Goal: Task Accomplishment & Management: Complete application form

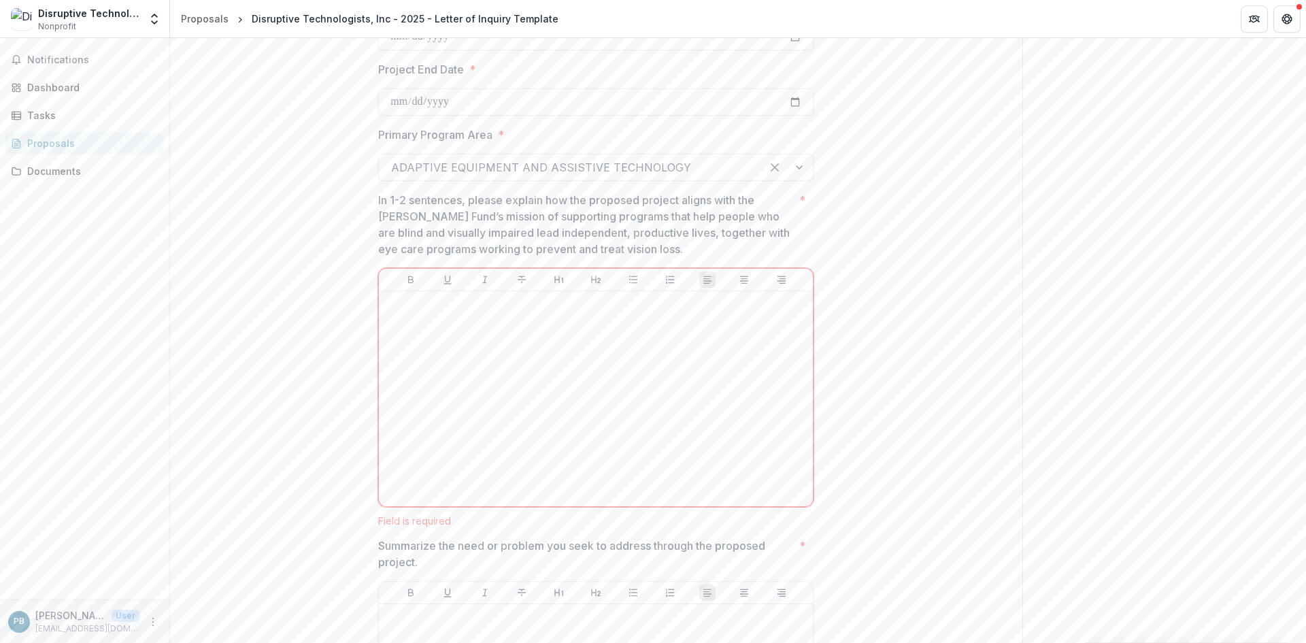
scroll to position [408, 0]
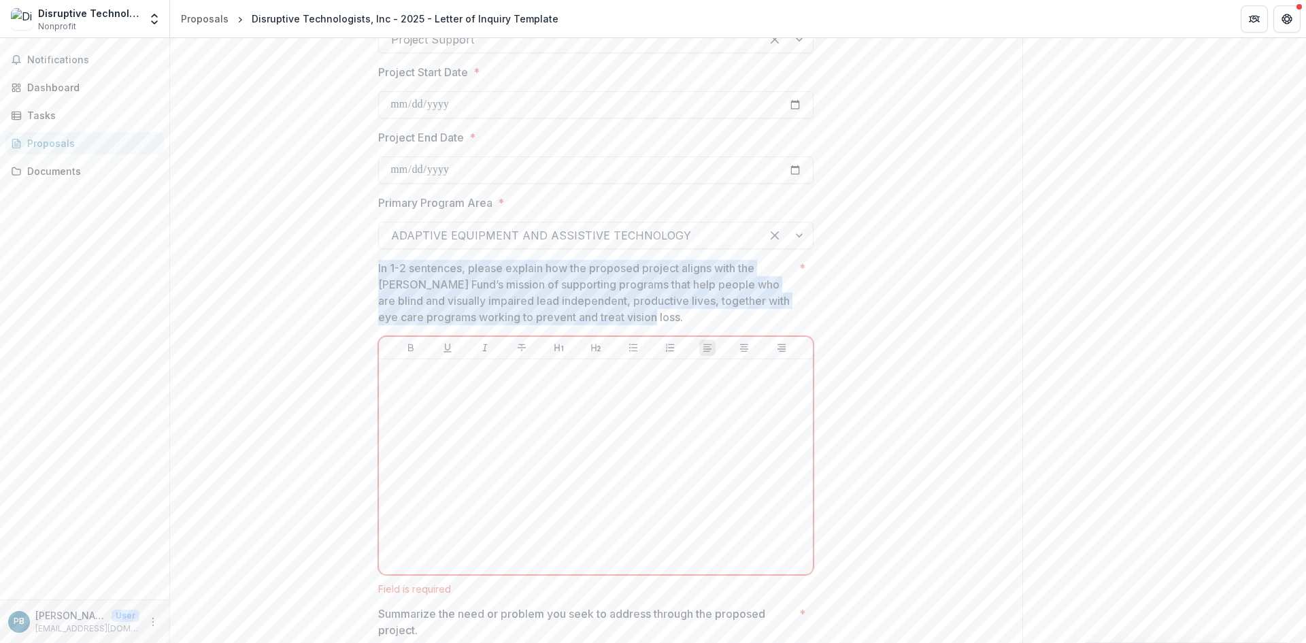
drag, startPoint x: 377, startPoint y: 267, endPoint x: 654, endPoint y: 316, distance: 281.0
click at [654, 316] on p "In 1-2 sentences, please explain how the proposed project aligns with the [PERS…" at bounding box center [586, 292] width 416 height 65
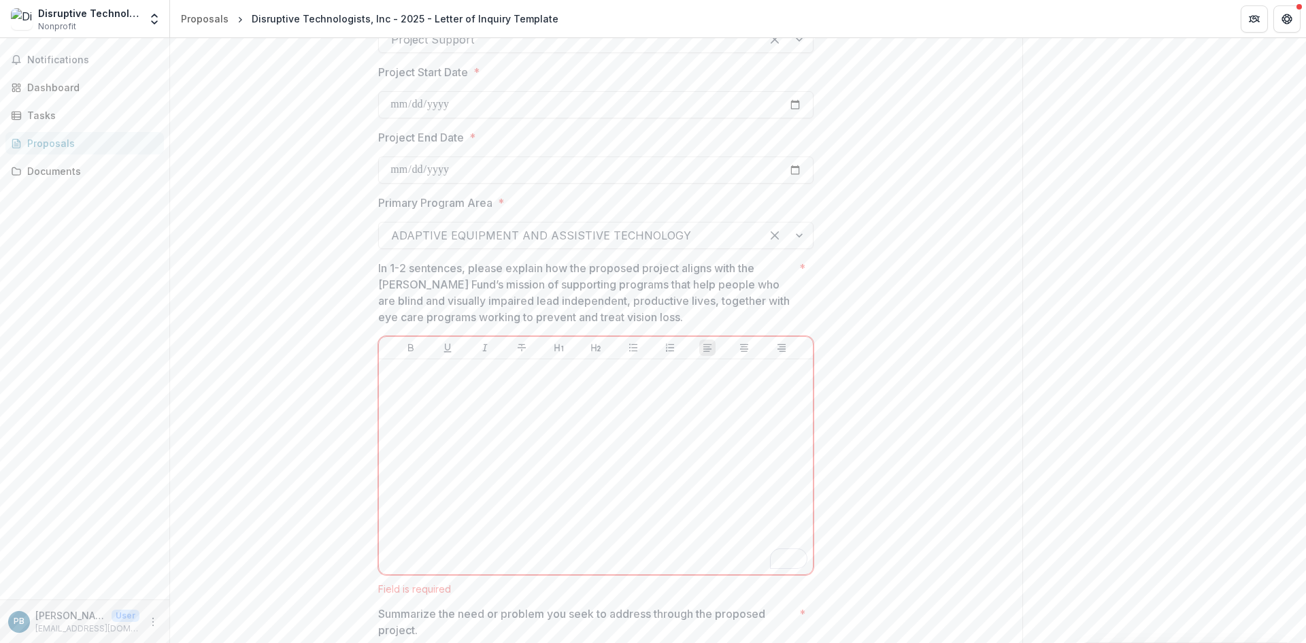
click at [375, 274] on div "**********" at bounding box center [595, 397] width 457 height 1144
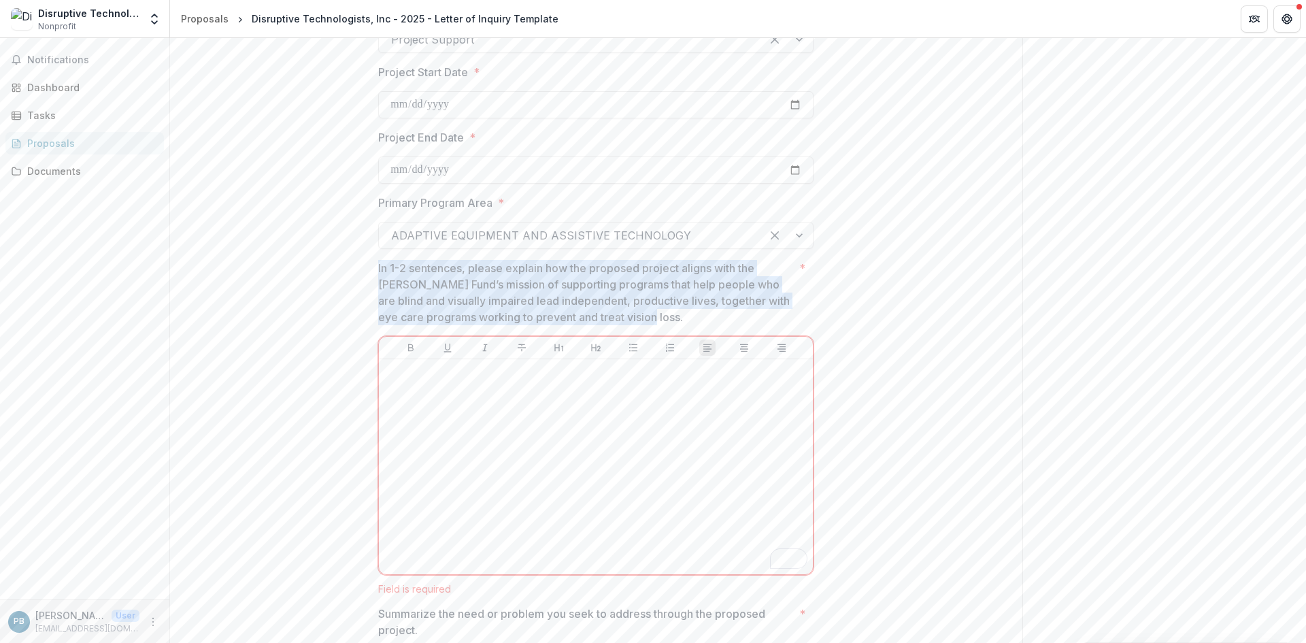
drag, startPoint x: 377, startPoint y: 271, endPoint x: 650, endPoint y: 320, distance: 277.2
click at [650, 320] on p "In 1-2 sentences, please explain how the proposed project aligns with the [PERS…" at bounding box center [586, 292] width 416 height 65
drag, startPoint x: 378, startPoint y: 269, endPoint x: 643, endPoint y: 324, distance: 270.9
click at [643, 324] on p "In 1-2 sentences, please explain how the proposed project aligns with the [PERS…" at bounding box center [586, 292] width 416 height 65
drag, startPoint x: 377, startPoint y: 267, endPoint x: 635, endPoint y: 315, distance: 262.9
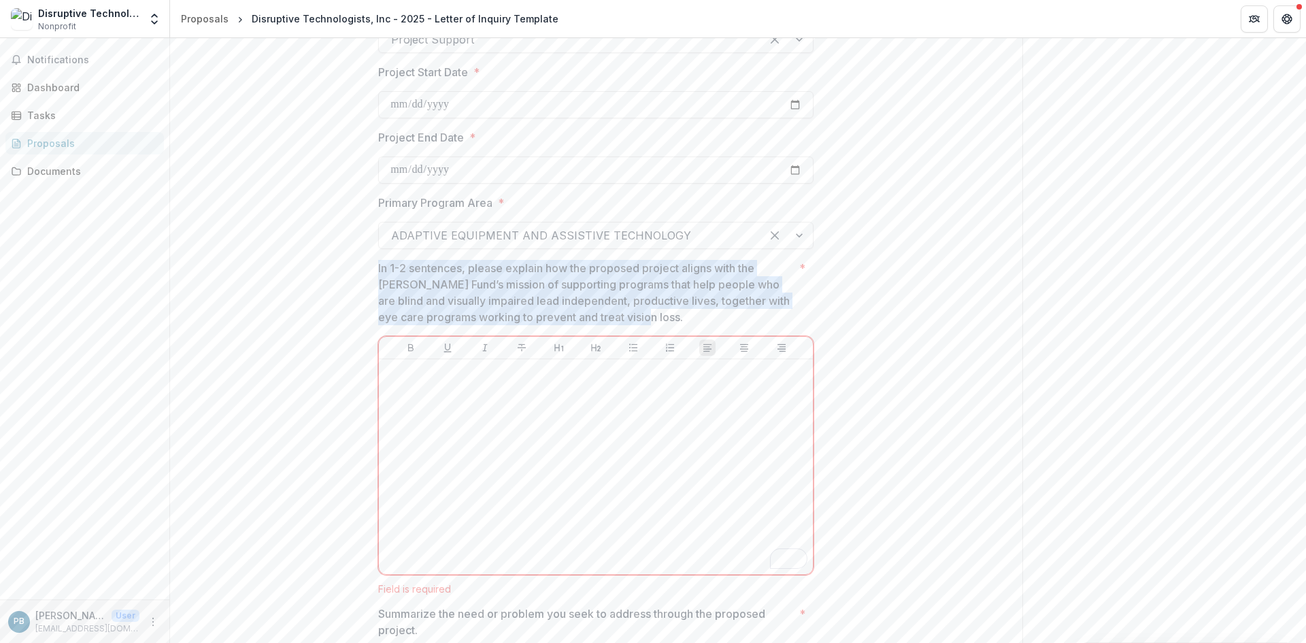
click at [635, 315] on p "In 1-2 sentences, please explain how the proposed project aligns with the [PERS…" at bounding box center [586, 292] width 416 height 65
drag, startPoint x: 378, startPoint y: 265, endPoint x: 669, endPoint y: 315, distance: 295.3
click at [669, 315] on p "In 1-2 sentences, please explain how the proposed project aligns with the [PERS…" at bounding box center [586, 292] width 416 height 65
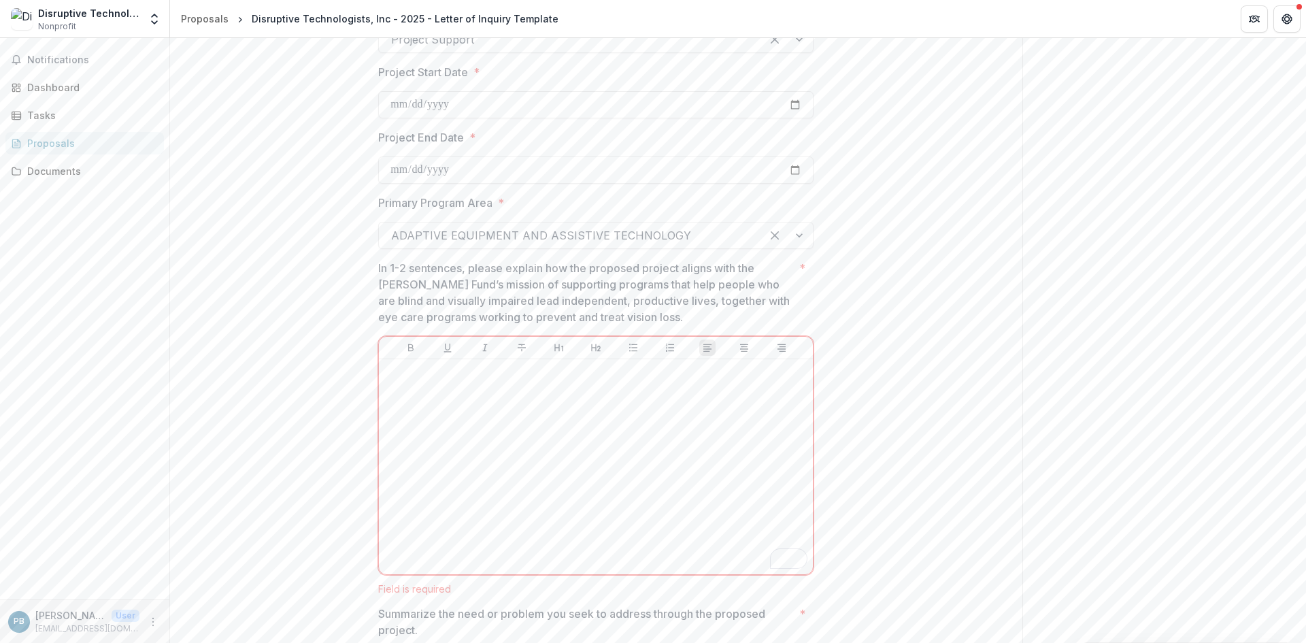
drag, startPoint x: 441, startPoint y: 280, endPoint x: 433, endPoint y: 280, distance: 8.8
drag, startPoint x: 433, startPoint y: 280, endPoint x: 396, endPoint y: 272, distance: 37.5
click at [396, 272] on p "In 1-2 sentences, please explain how the proposed project aligns with the [PERS…" at bounding box center [586, 292] width 416 height 65
click at [381, 268] on p "In 1-2 sentences, please explain how the proposed project aligns with the [PERS…" at bounding box center [586, 292] width 416 height 65
drag, startPoint x: 378, startPoint y: 268, endPoint x: 491, endPoint y: 279, distance: 113.4
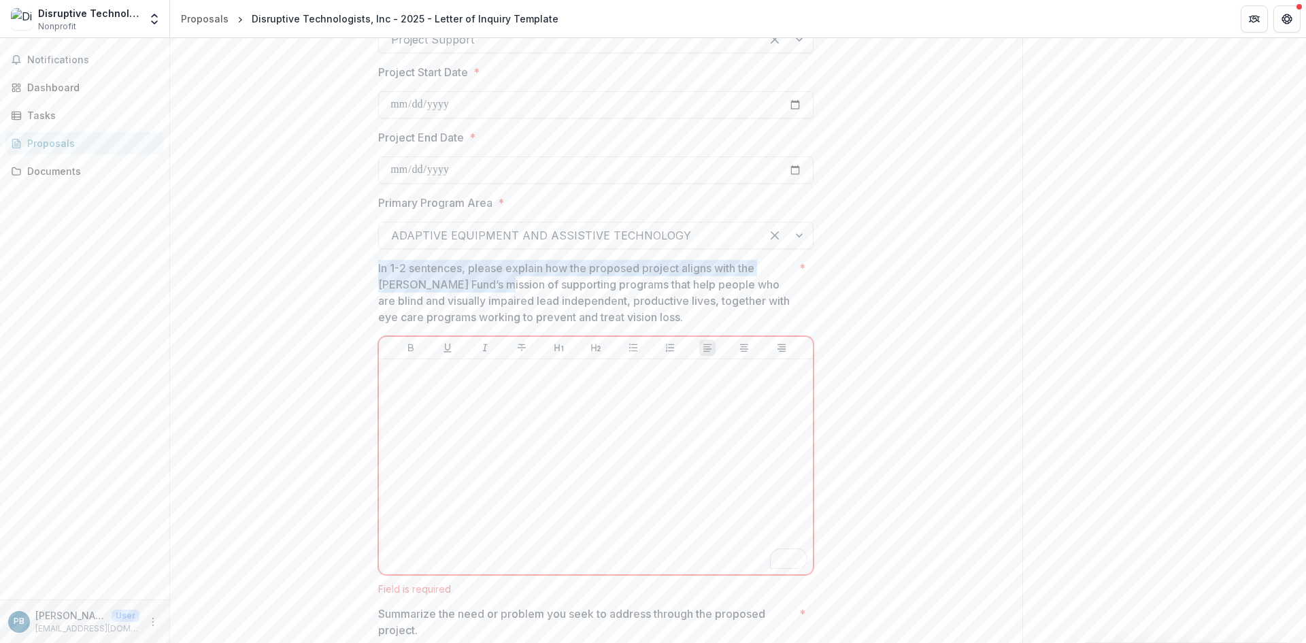
click at [491, 279] on p "In 1-2 sentences, please explain how the proposed project aligns with the [PERS…" at bounding box center [586, 292] width 416 height 65
drag, startPoint x: 469, startPoint y: 267, endPoint x: 515, endPoint y: 267, distance: 45.6
click at [515, 267] on p "In 1-2 sentences, please explain how the proposed project aligns with the [PERS…" at bounding box center [586, 292] width 416 height 65
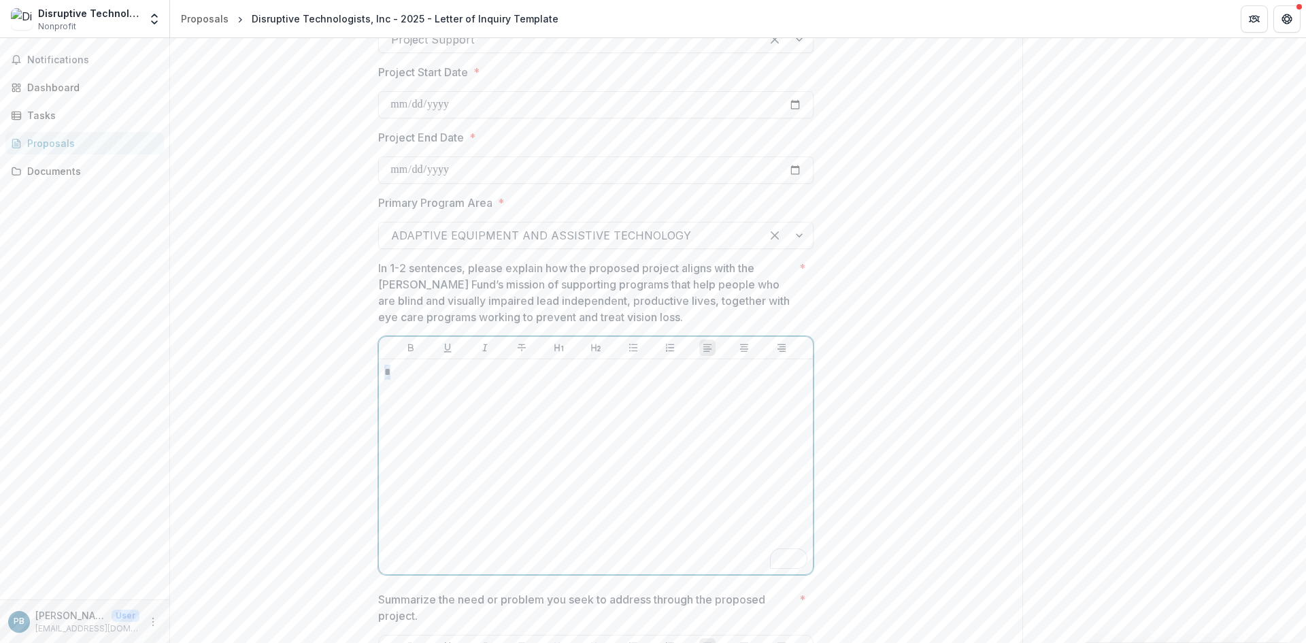
drag, startPoint x: 392, startPoint y: 370, endPoint x: 409, endPoint y: 375, distance: 17.2
click at [380, 370] on div "*" at bounding box center [596, 466] width 434 height 215
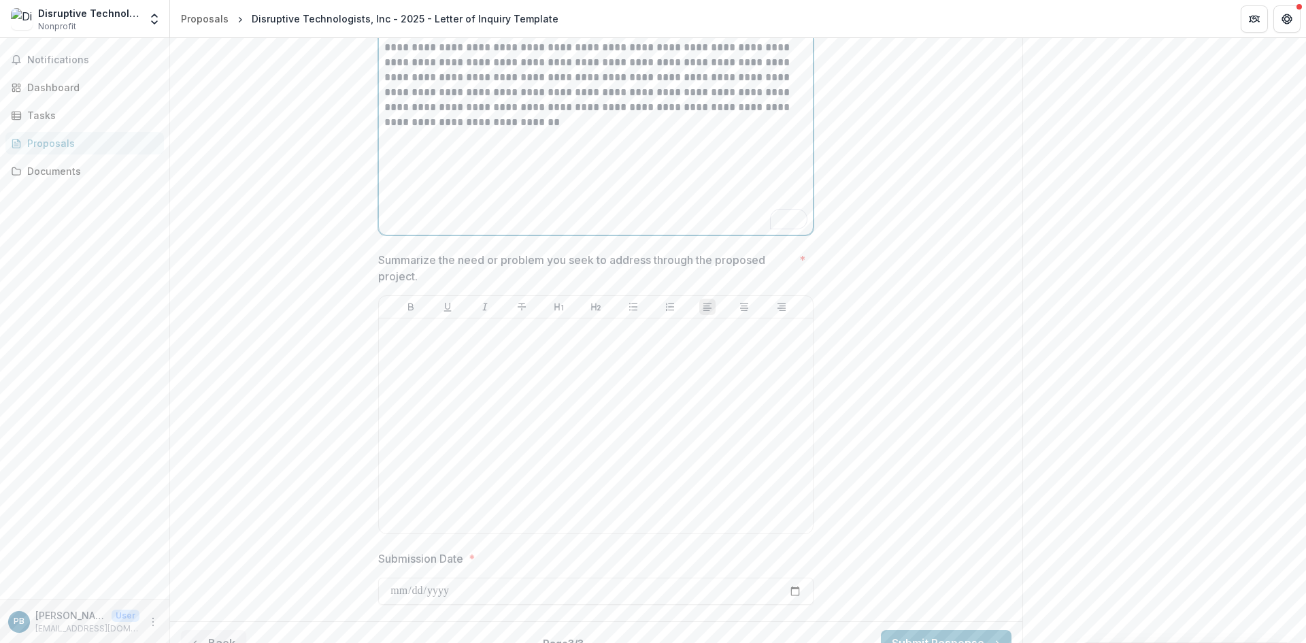
scroll to position [748, 0]
drag, startPoint x: 377, startPoint y: 259, endPoint x: 425, endPoint y: 269, distance: 49.2
click at [425, 269] on p "Summarize the need or problem you seek to address through the proposed project." at bounding box center [586, 267] width 416 height 33
drag, startPoint x: 399, startPoint y: 330, endPoint x: 411, endPoint y: 332, distance: 11.7
click at [400, 329] on p "To enrich screen reader interactions, please activate Accessibility in Grammarl…" at bounding box center [595, 330] width 423 height 15
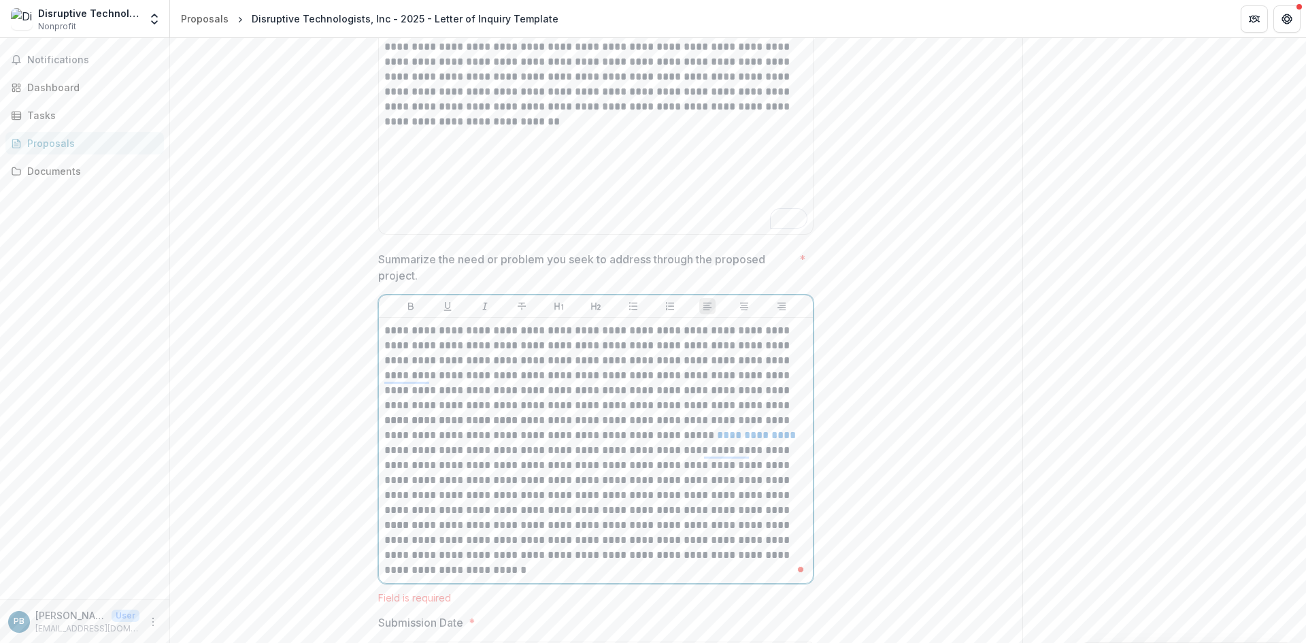
click at [730, 408] on p "**********" at bounding box center [595, 368] width 423 height 90
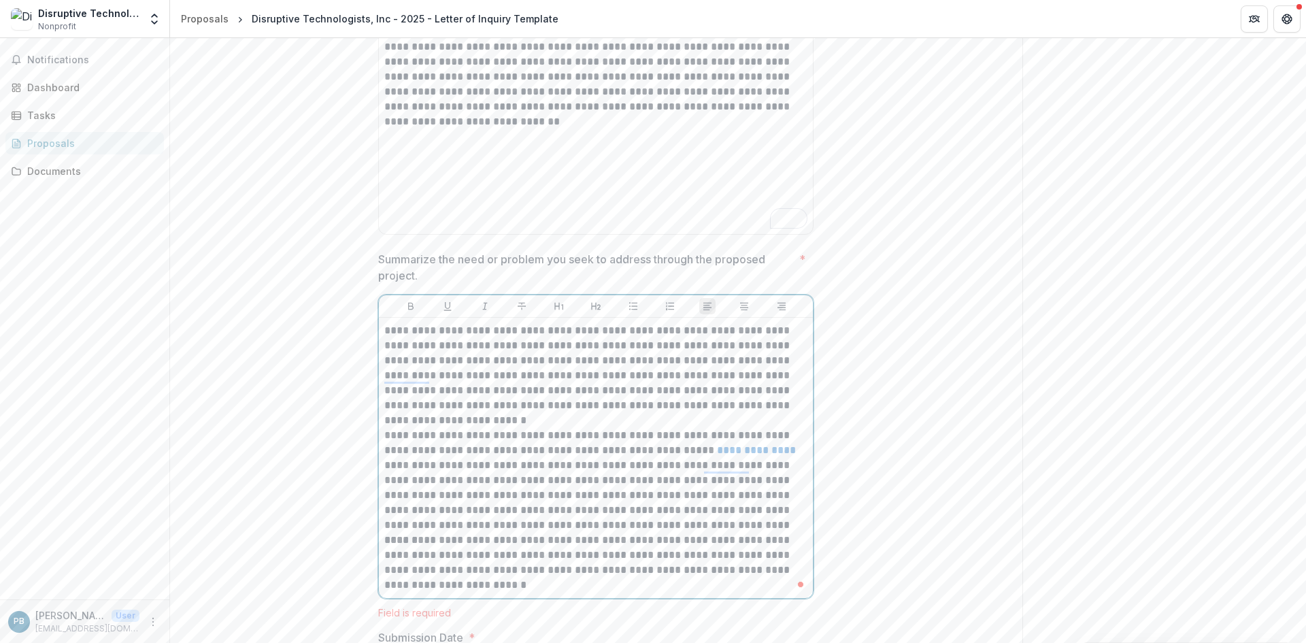
scroll to position [849, 0]
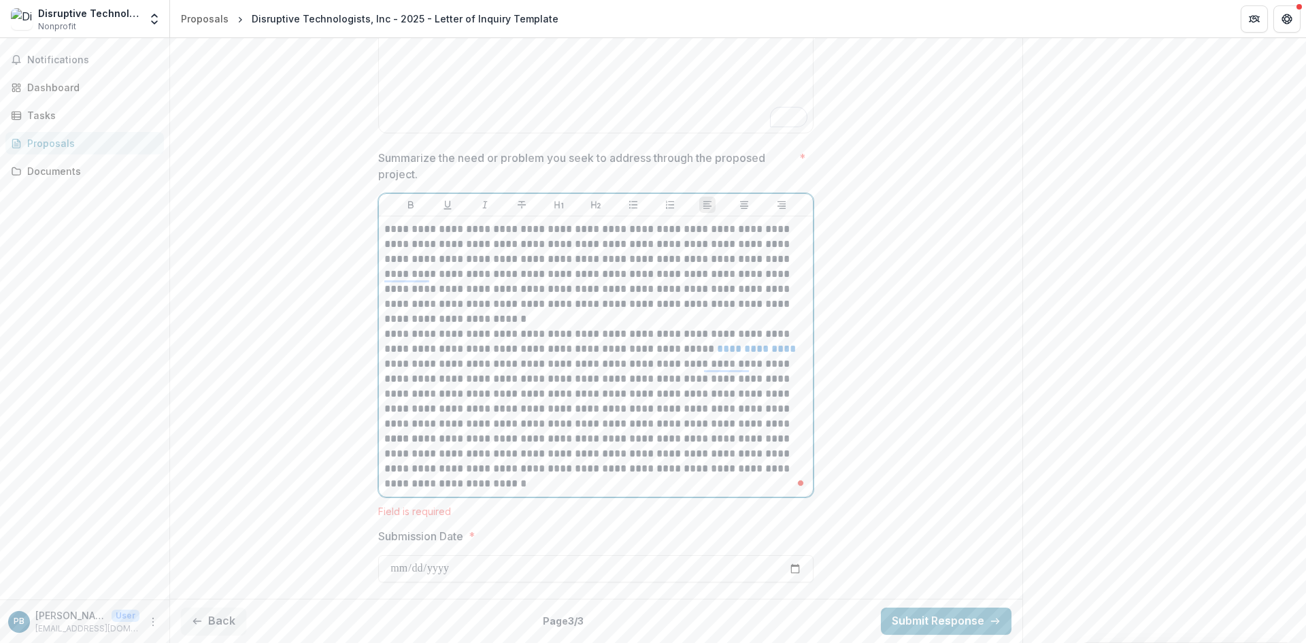
click at [805, 421] on p "**********" at bounding box center [595, 378] width 423 height 105
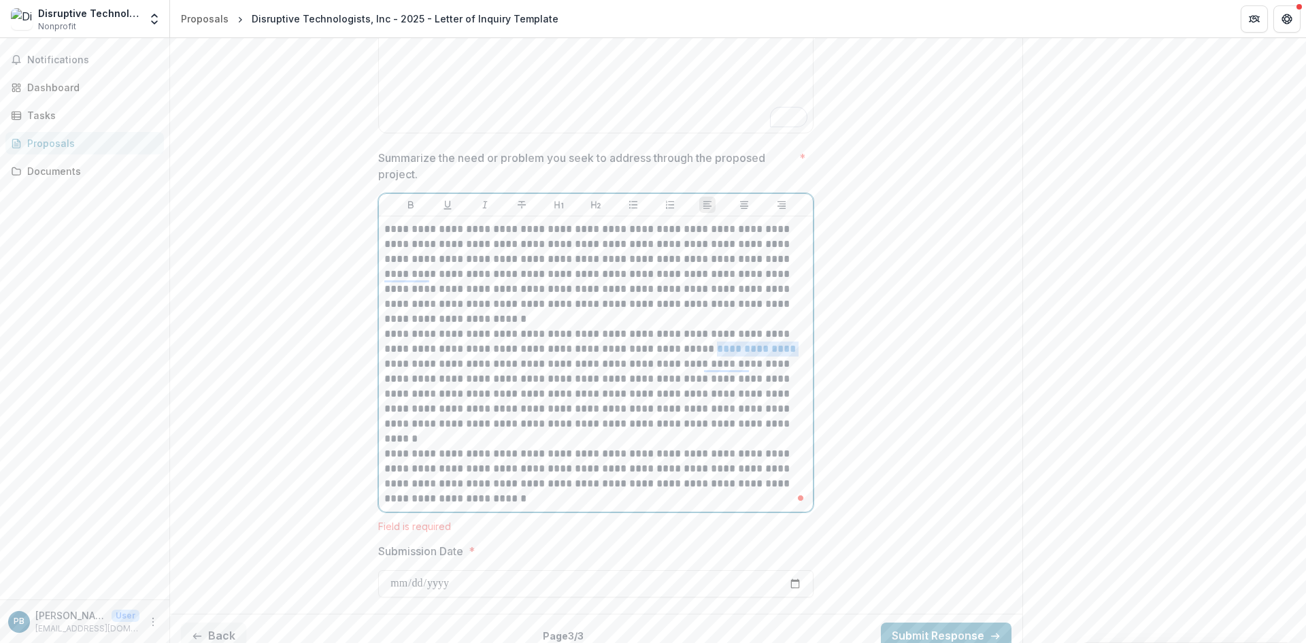
drag, startPoint x: 758, startPoint y: 350, endPoint x: 678, endPoint y: 344, distance: 80.4
click at [678, 344] on p "**********" at bounding box center [595, 378] width 423 height 105
click at [751, 375] on p "**********" at bounding box center [595, 378] width 423 height 105
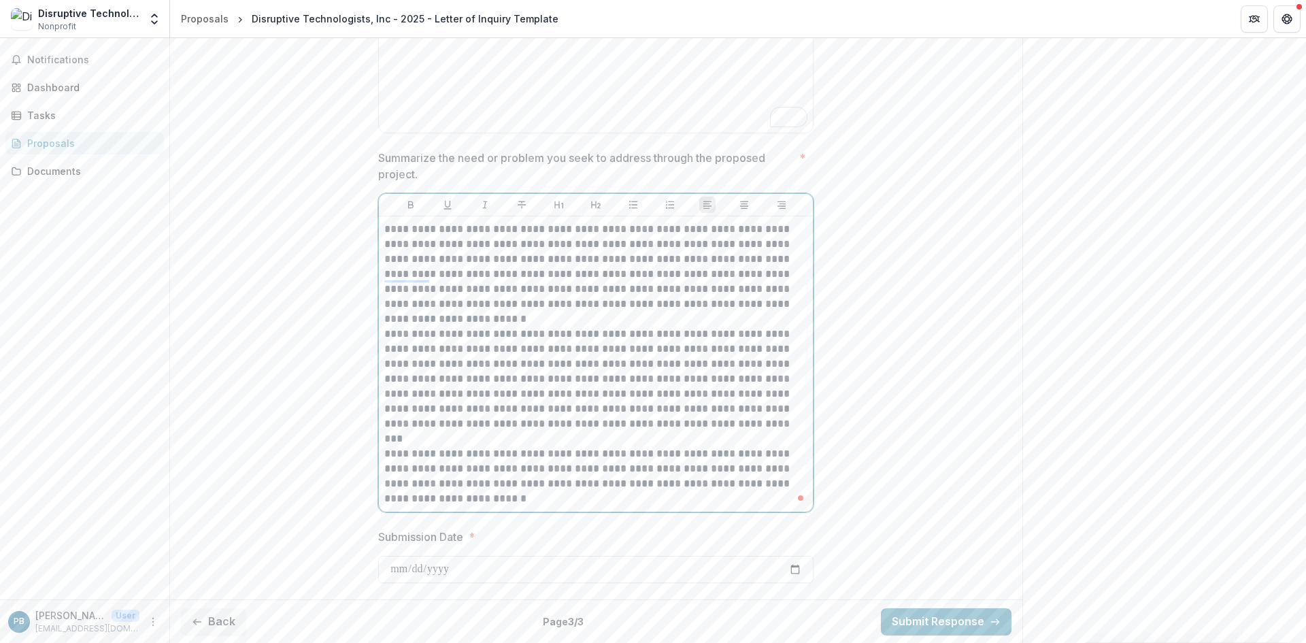
click at [524, 365] on p "**********" at bounding box center [595, 378] width 423 height 105
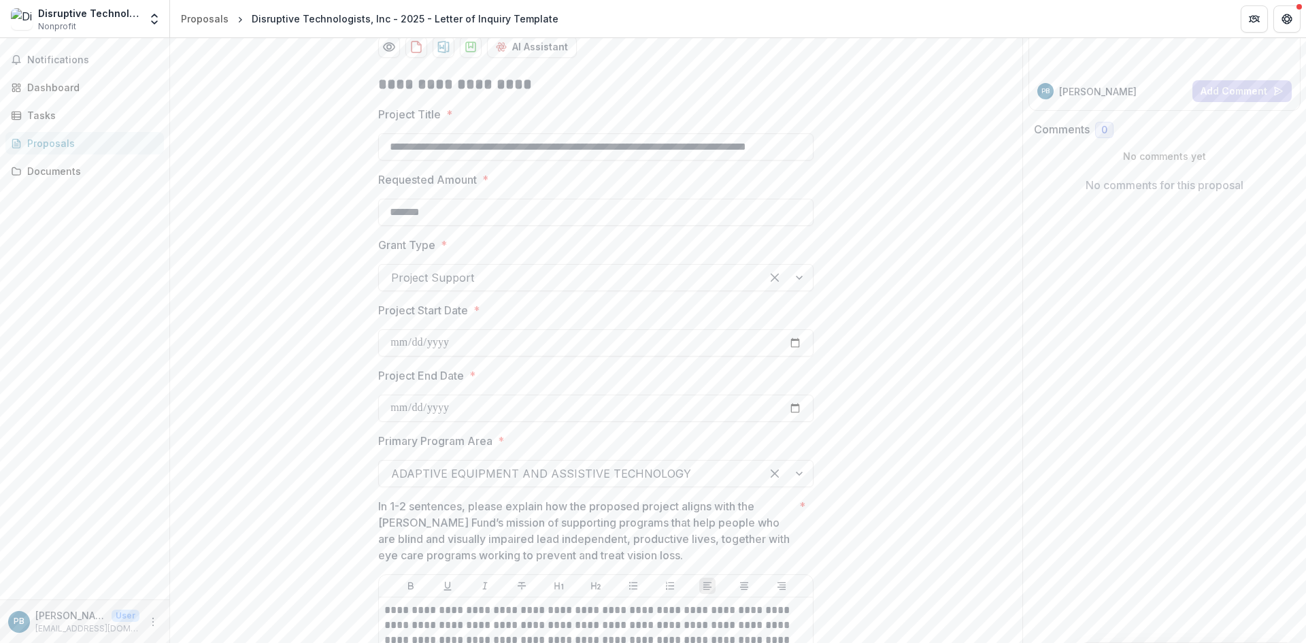
scroll to position [0, 0]
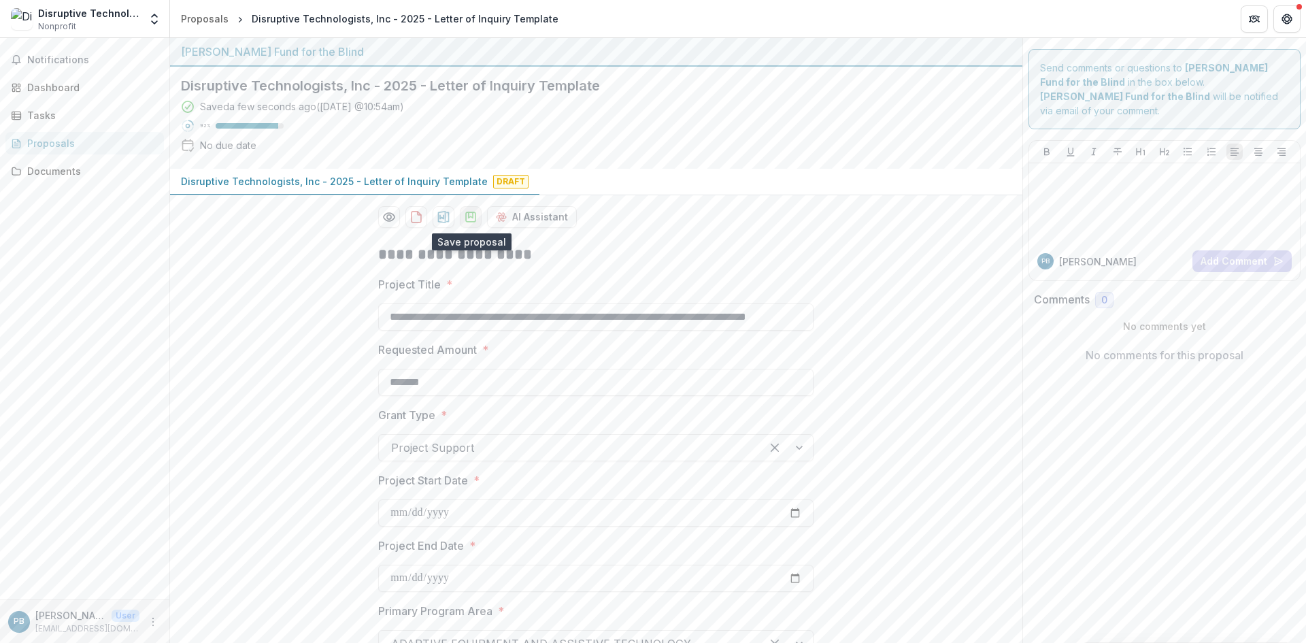
click at [469, 218] on polygon "download-proposal" at bounding box center [471, 214] width 4 height 5
click at [445, 217] on icon "download-proposal" at bounding box center [444, 217] width 14 height 14
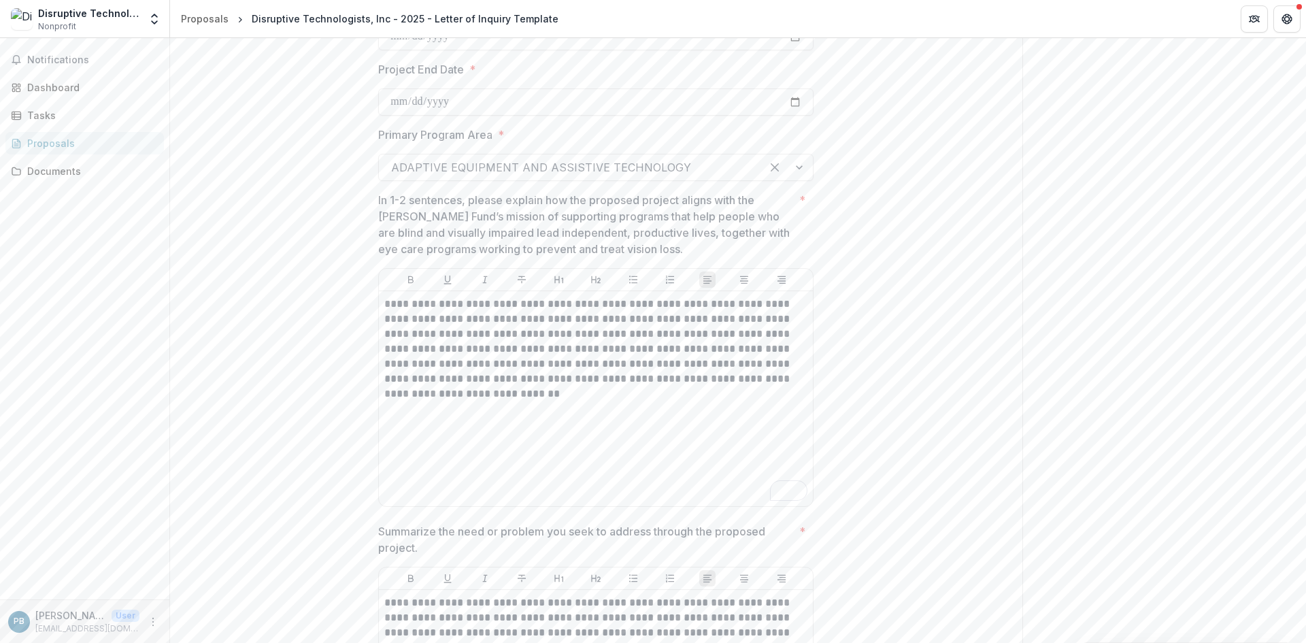
scroll to position [850, 0]
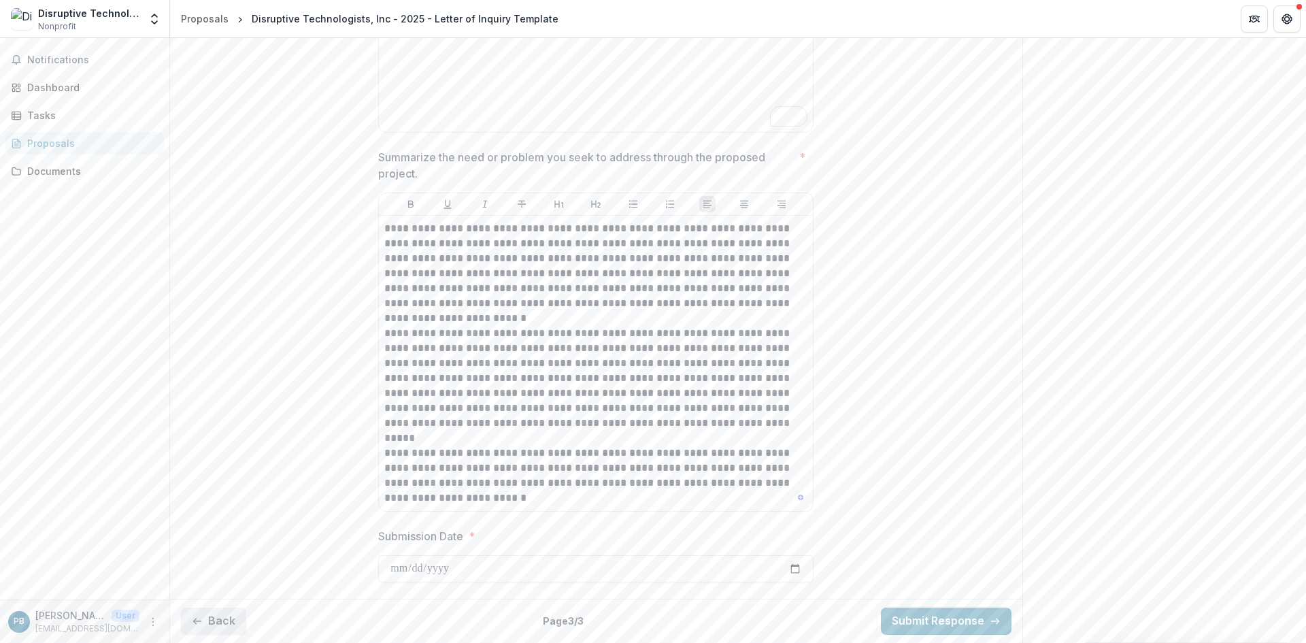
click at [215, 620] on button "Back" at bounding box center [213, 620] width 65 height 27
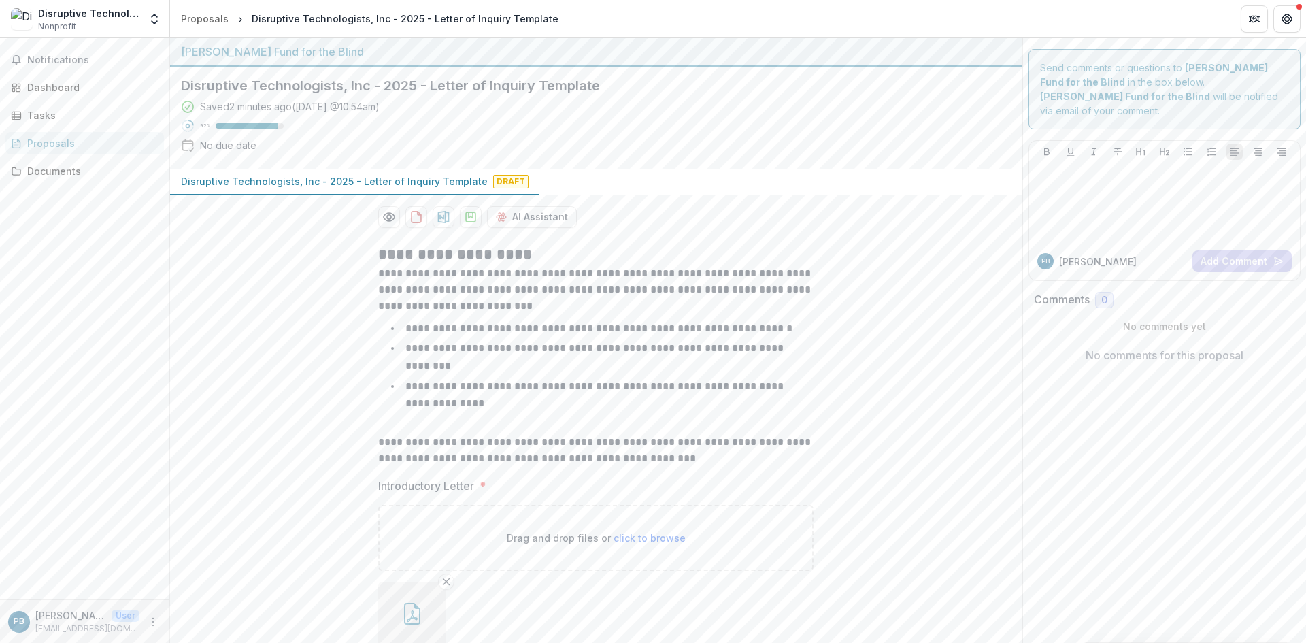
scroll to position [82, 0]
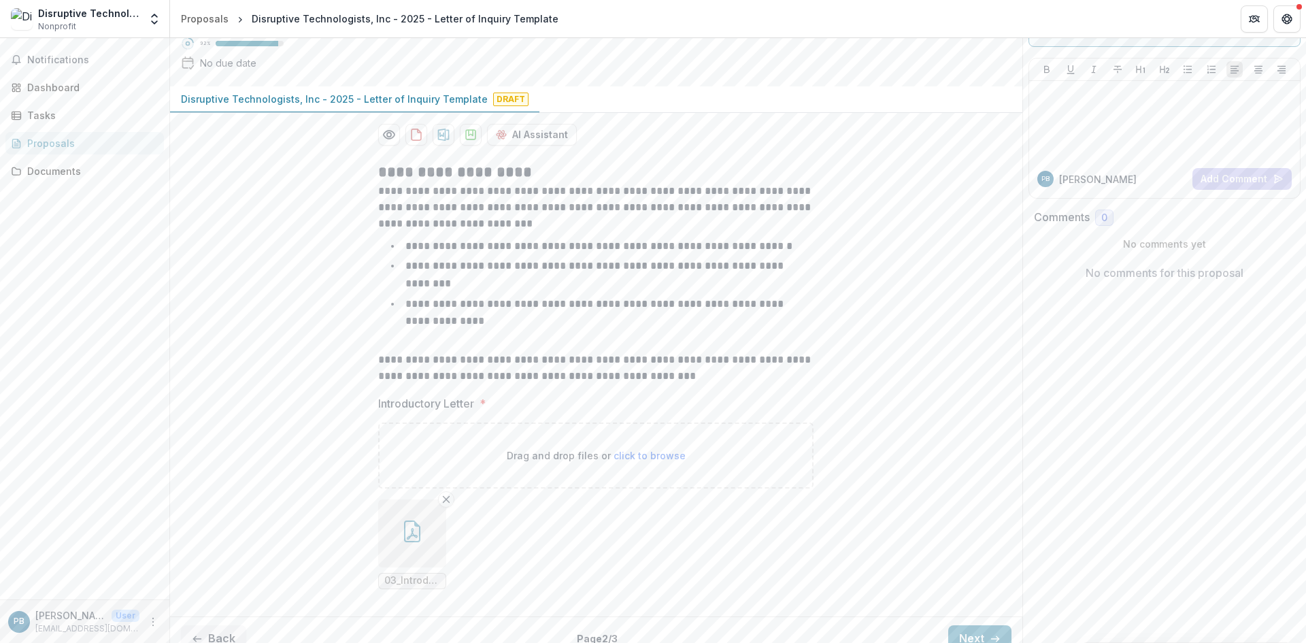
click at [212, 625] on button "Back" at bounding box center [213, 638] width 65 height 27
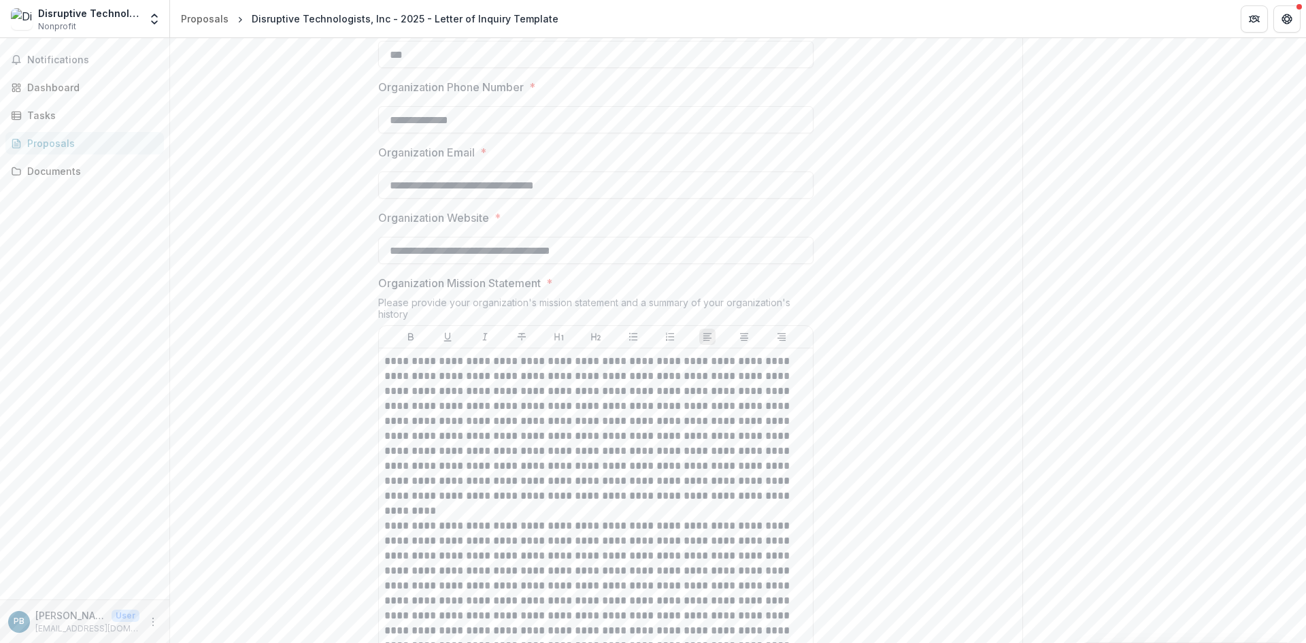
scroll to position [1102, 0]
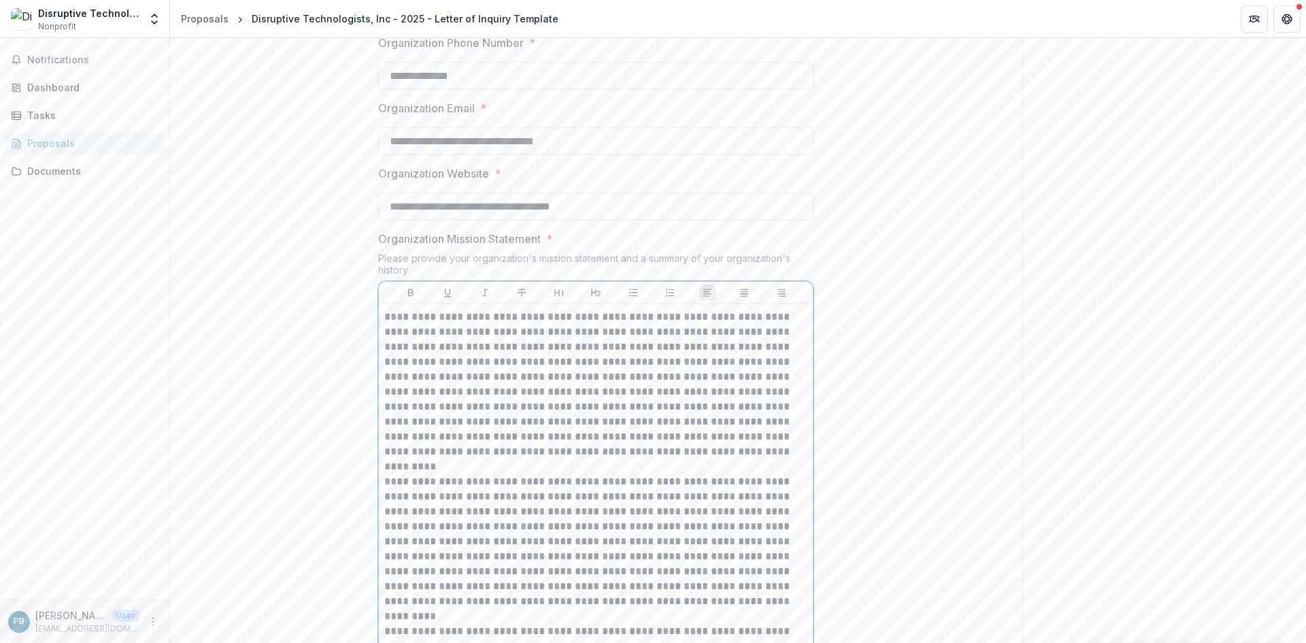
click at [641, 406] on p "**********" at bounding box center [595, 384] width 423 height 150
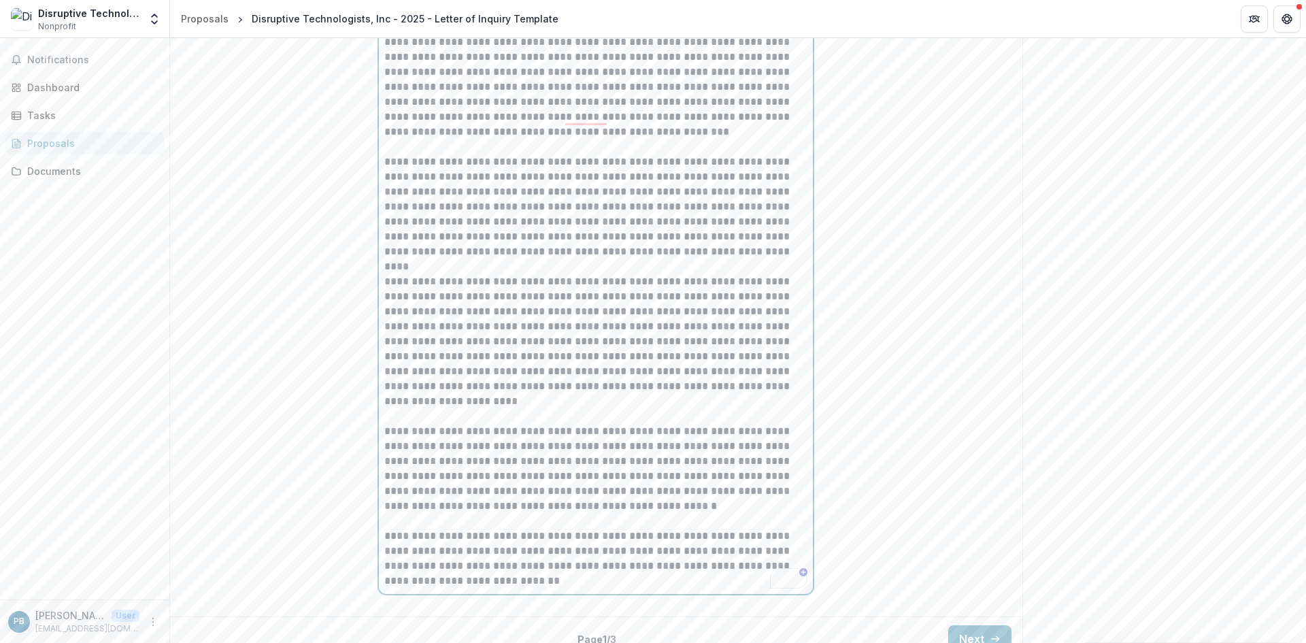
scroll to position [1709, 0]
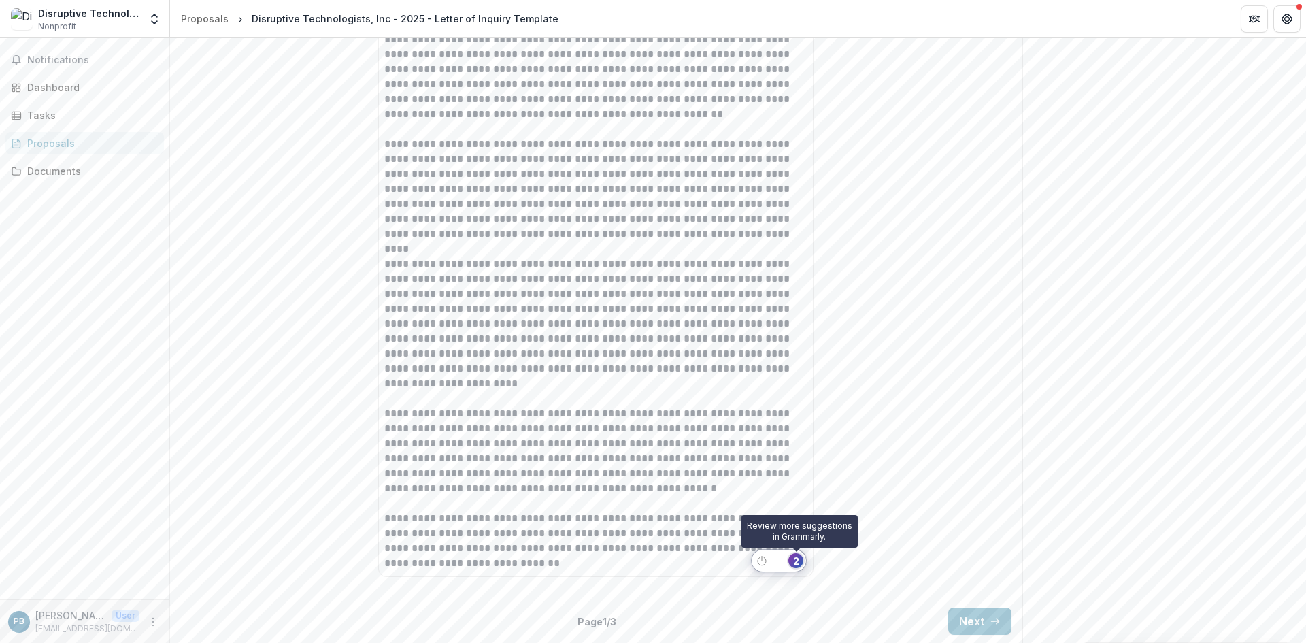
click at [798, 562] on div "2" at bounding box center [795, 560] width 15 height 15
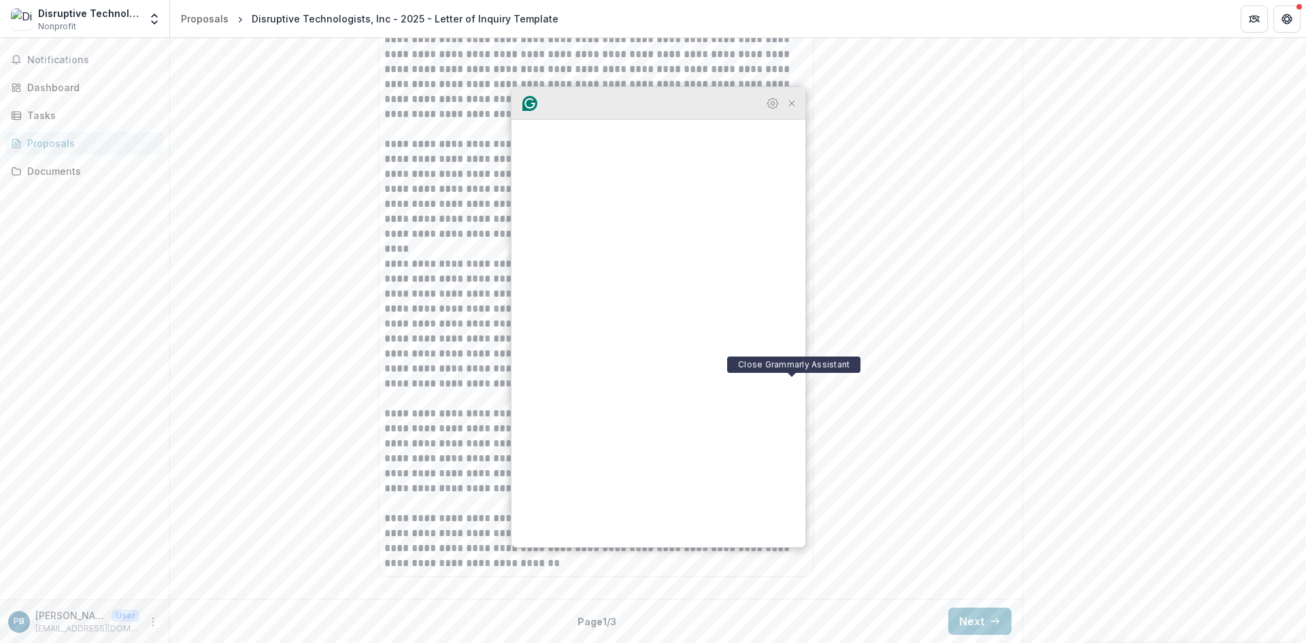
click at [796, 112] on icon "Close Grammarly Assistant" at bounding box center [792, 103] width 16 height 16
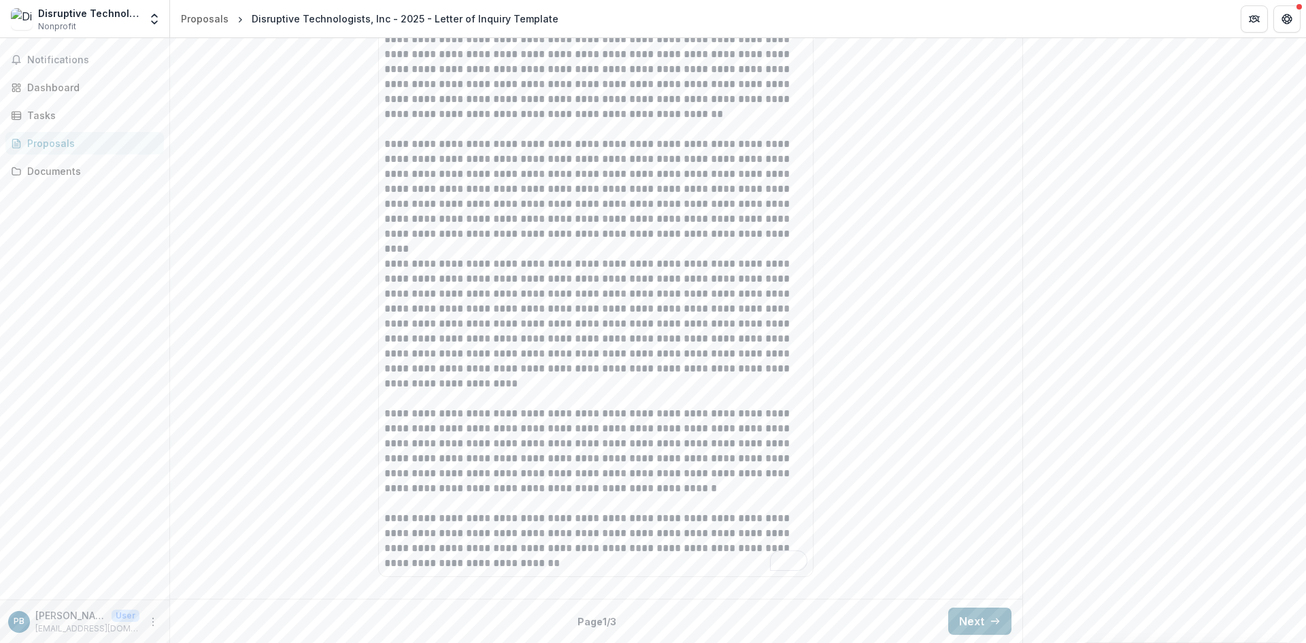
click at [990, 624] on icon "button" at bounding box center [995, 621] width 11 height 11
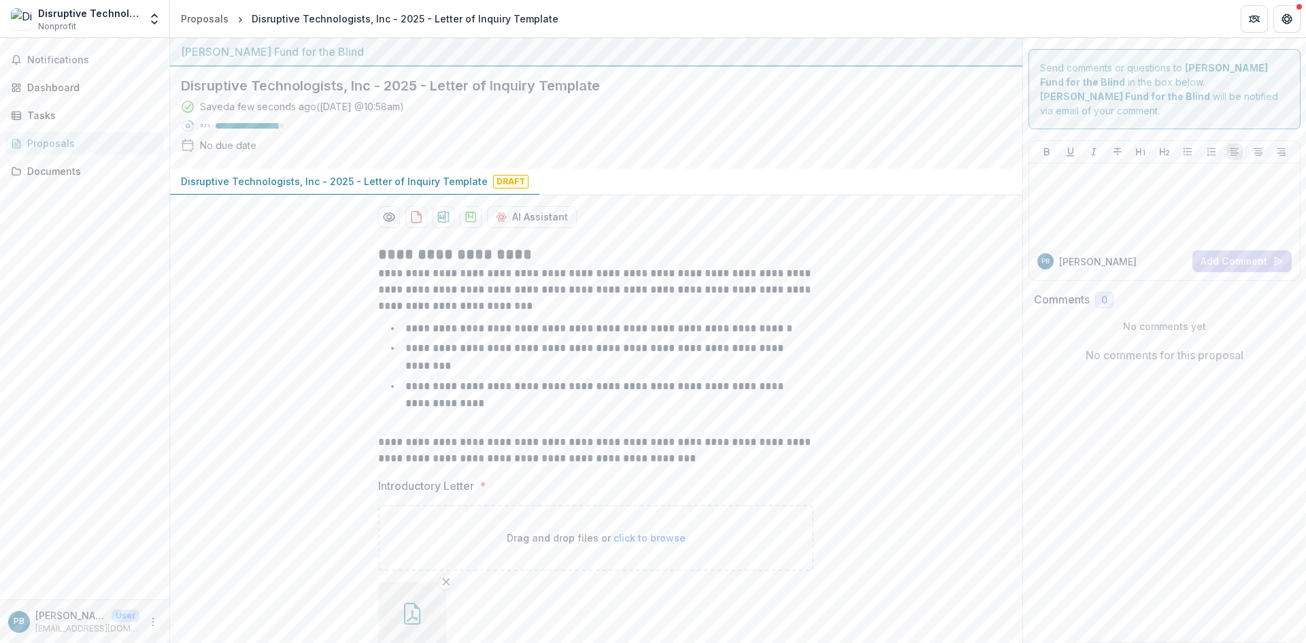
scroll to position [82, 0]
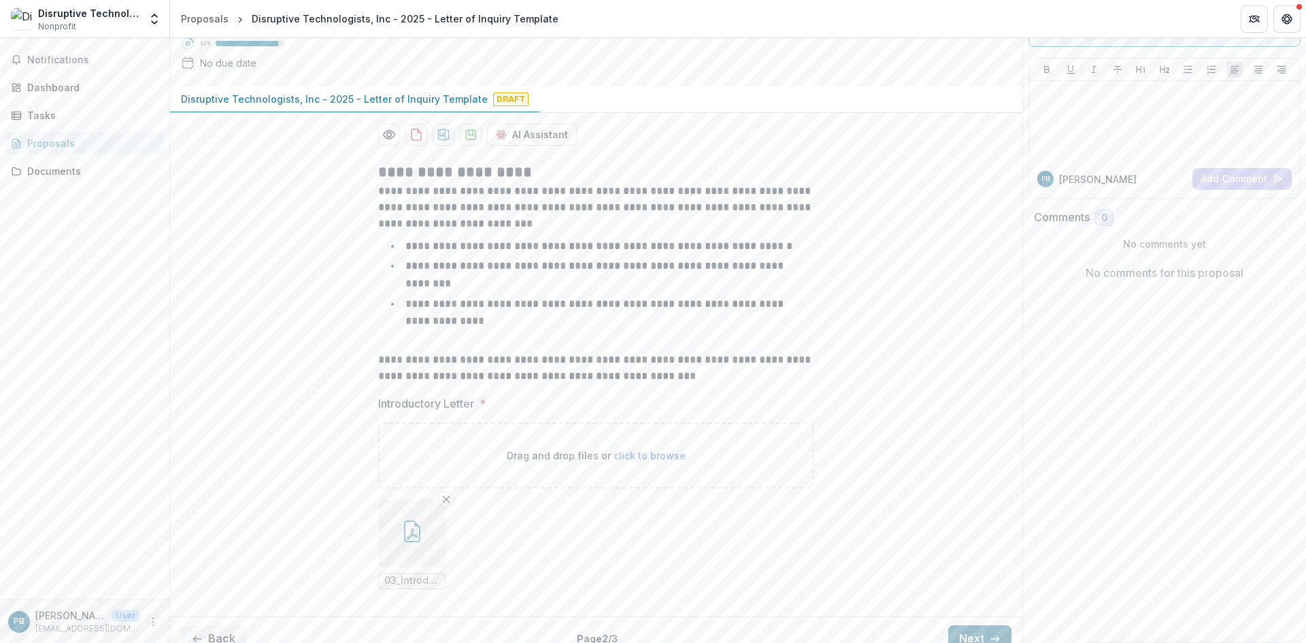
click at [975, 625] on button "Next" at bounding box center [979, 638] width 63 height 27
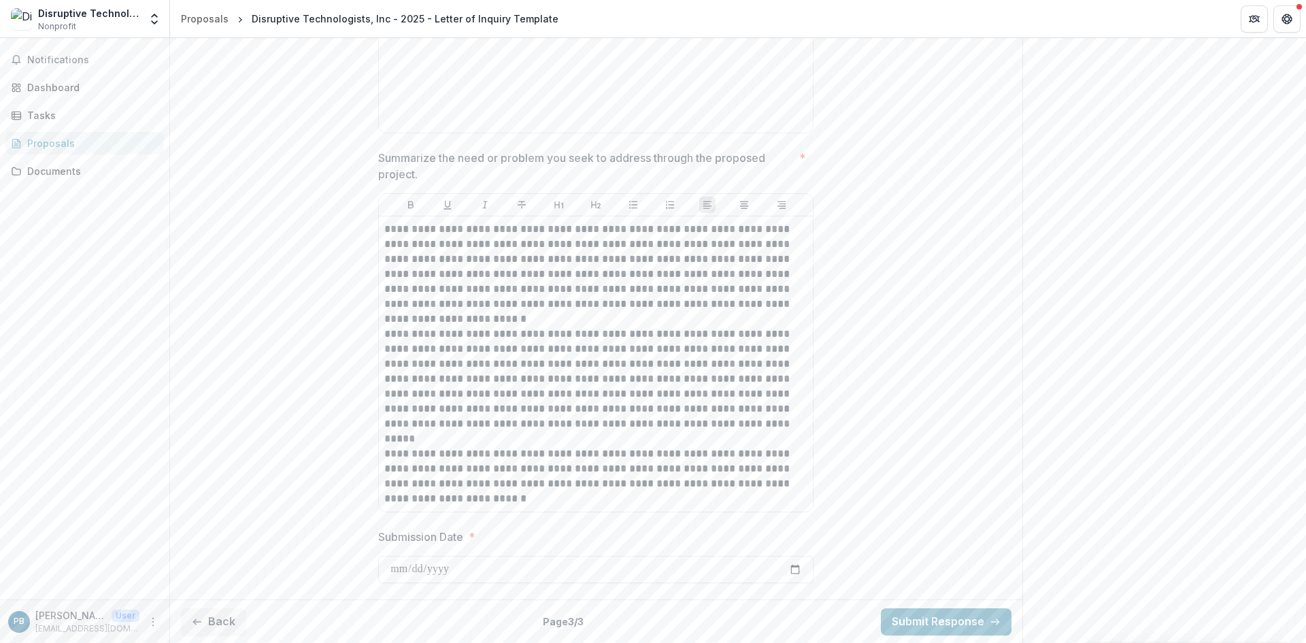
scroll to position [850, 0]
click at [472, 569] on input "Submission Date *" at bounding box center [595, 568] width 435 height 27
click at [403, 574] on input "Submission Date *" at bounding box center [595, 568] width 435 height 27
click at [473, 571] on input "Submission Date *" at bounding box center [595, 568] width 435 height 27
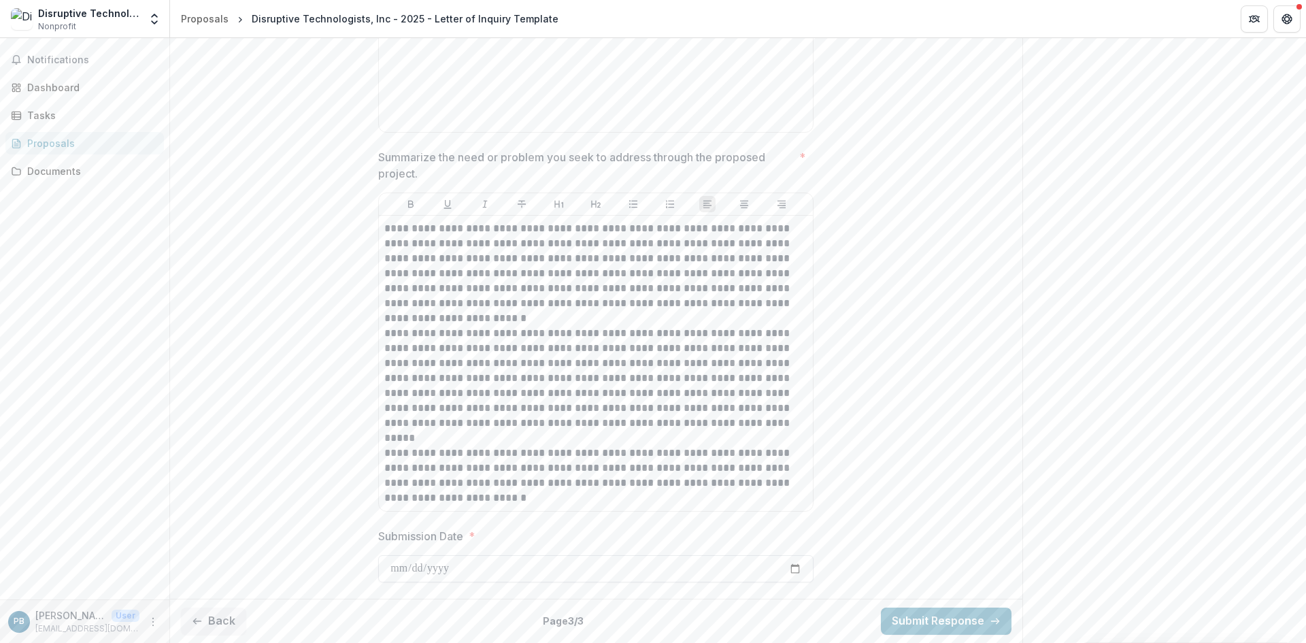
click at [481, 563] on input "Submission Date *" at bounding box center [595, 568] width 435 height 27
click at [794, 567] on input "Submission Date *" at bounding box center [595, 568] width 435 height 27
type input "**********"
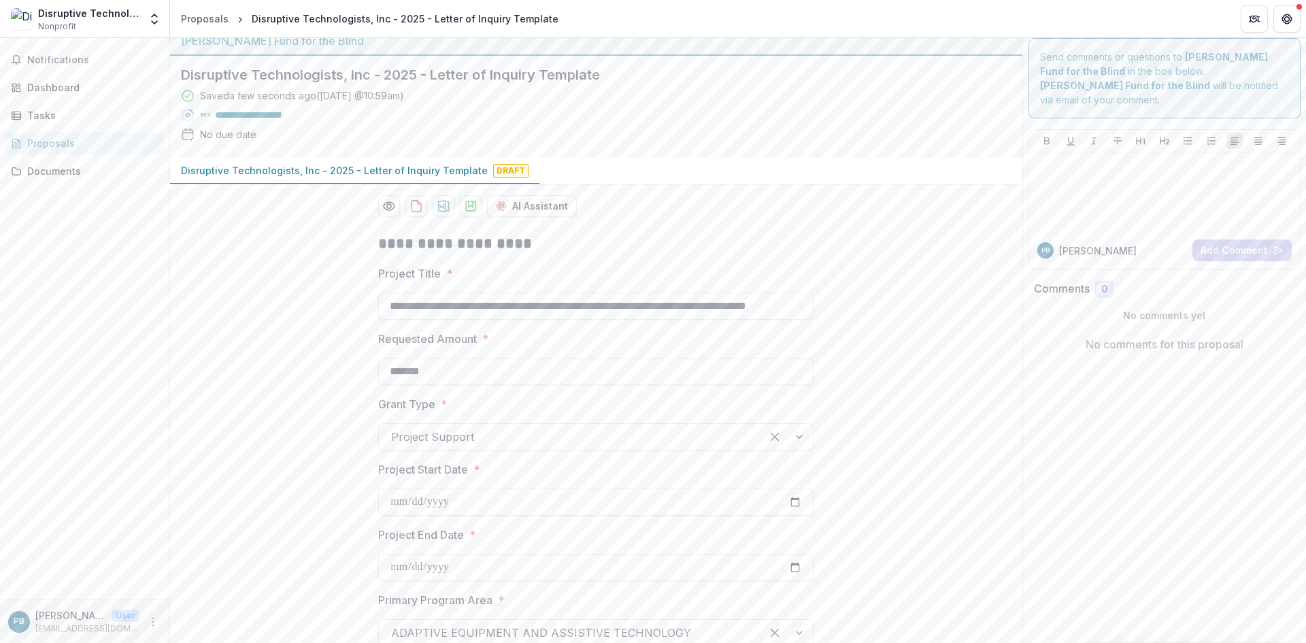
scroll to position [0, 0]
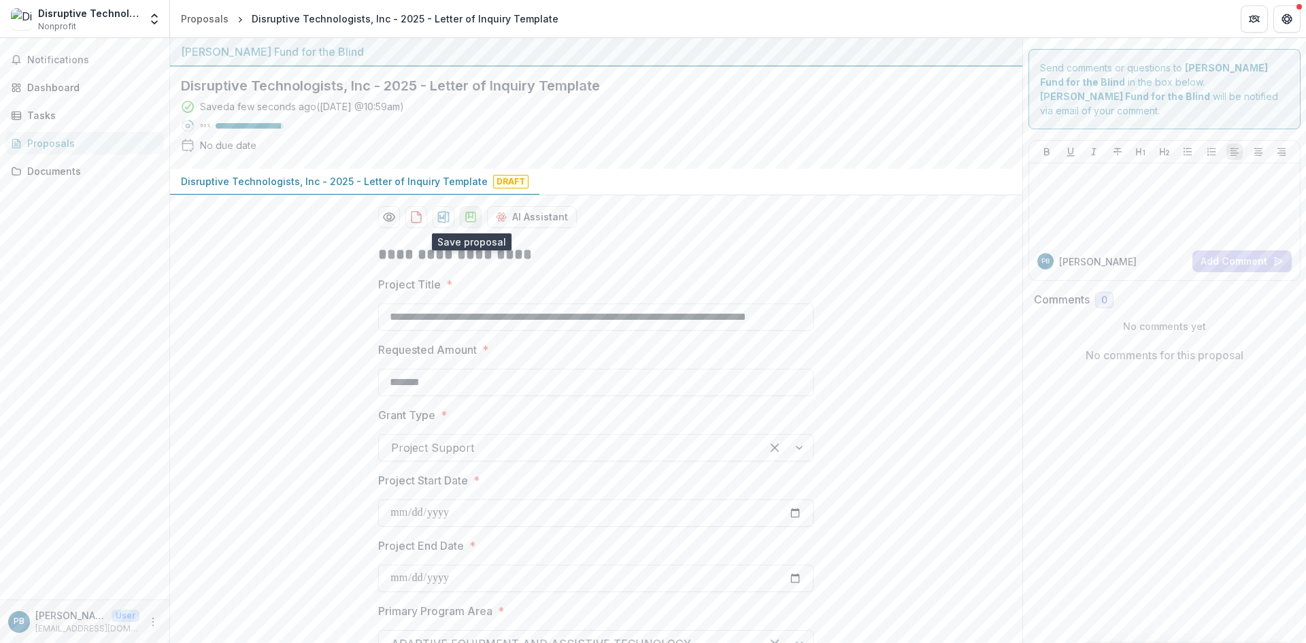
click at [470, 216] on polygon "download-proposal" at bounding box center [471, 214] width 4 height 5
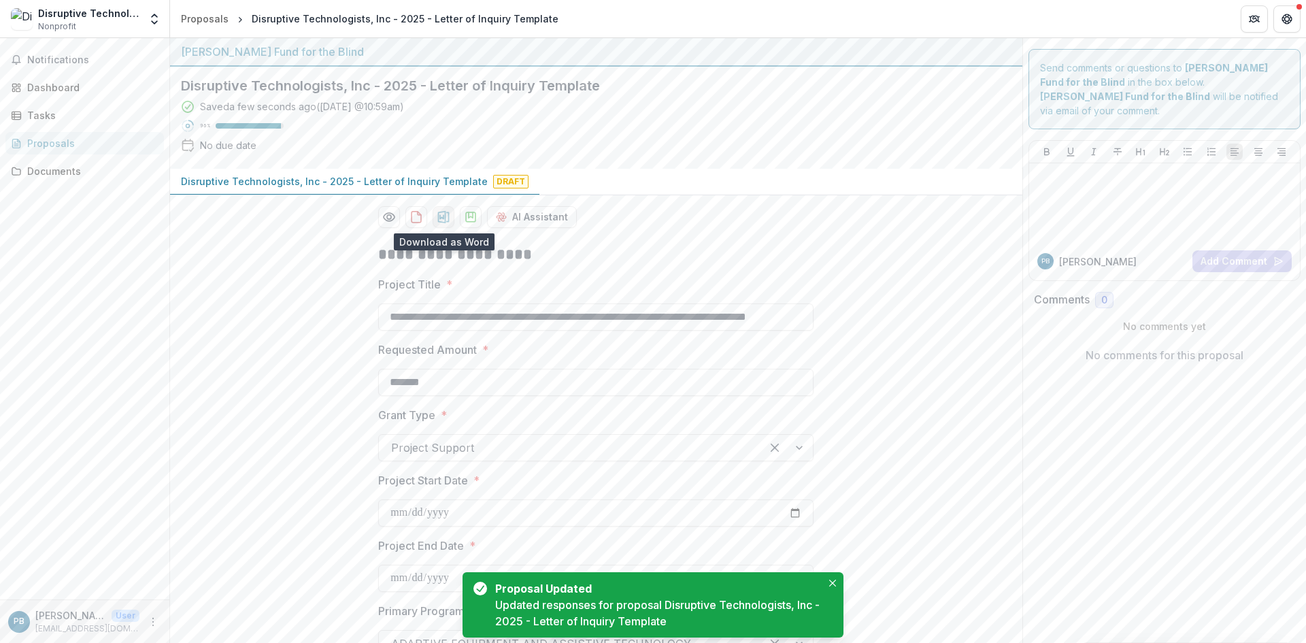
click at [442, 217] on icon "download-proposal" at bounding box center [444, 217] width 12 height 12
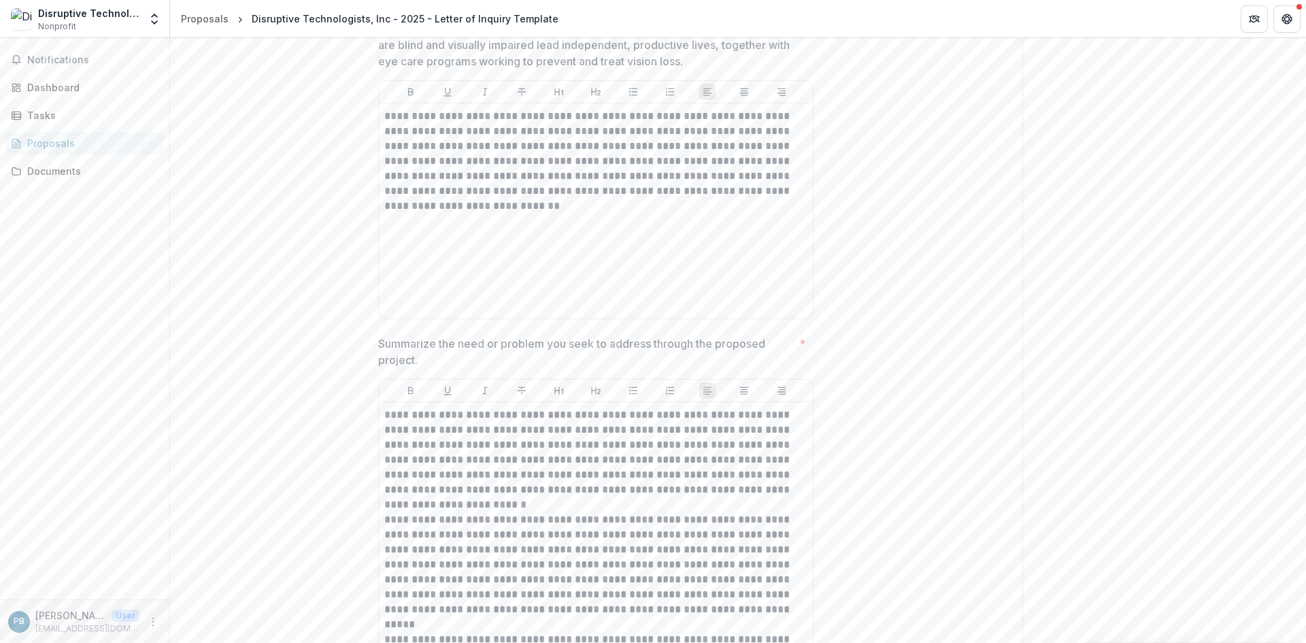
scroll to position [850, 0]
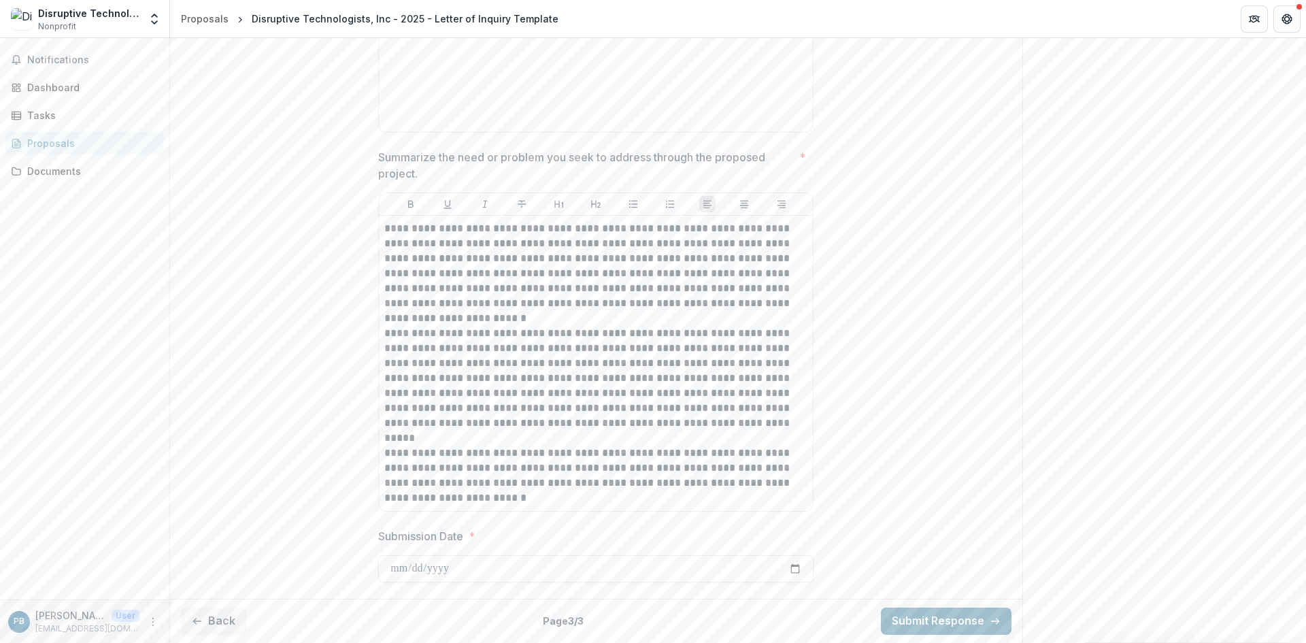
click at [928, 622] on button "Submit Response" at bounding box center [946, 620] width 131 height 27
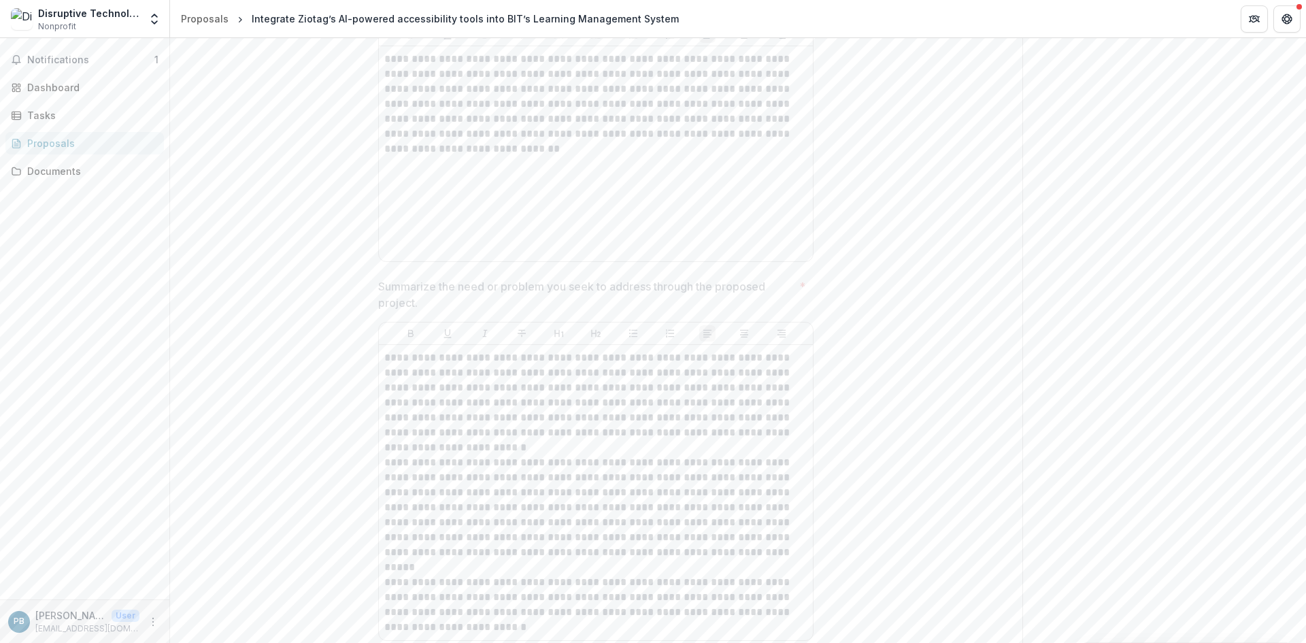
scroll to position [0, 0]
click at [11, 642] on icon "Close" at bounding box center [5, 652] width 11 height 11
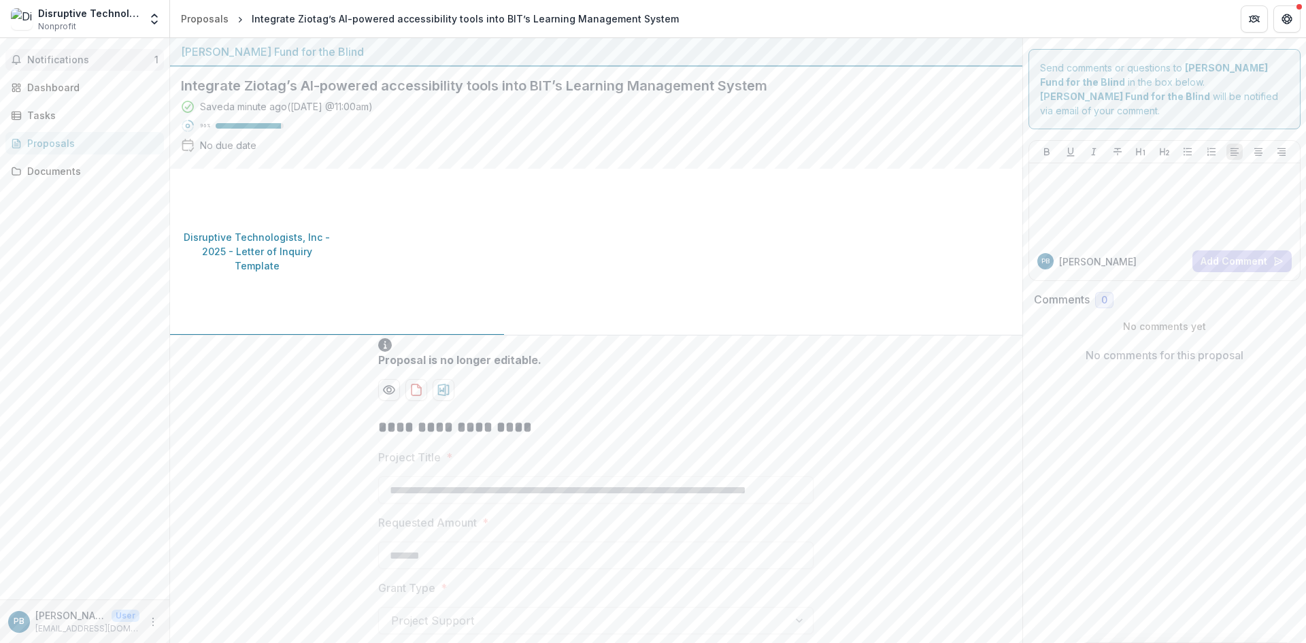
click at [56, 59] on span "Notifications" at bounding box center [90, 60] width 127 height 12
click at [58, 86] on div "Dashboard" at bounding box center [90, 87] width 126 height 14
